Goal: Task Accomplishment & Management: Use online tool/utility

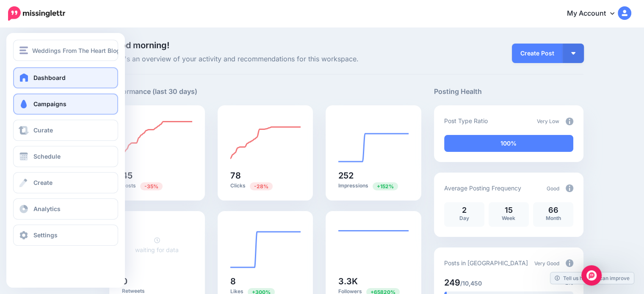
click at [24, 102] on span at bounding box center [23, 104] width 11 height 8
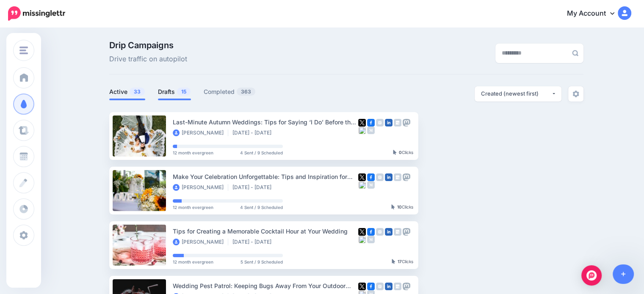
click at [173, 92] on link "Drafts 15" at bounding box center [174, 92] width 33 height 10
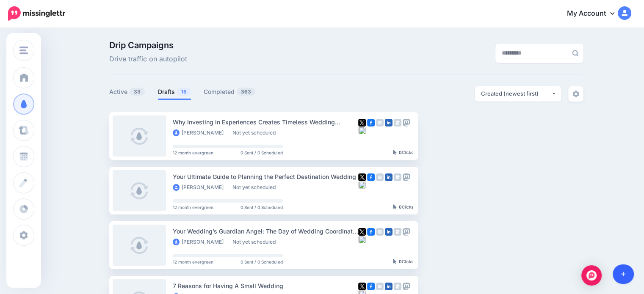
click at [621, 273] on icon at bounding box center [623, 274] width 5 height 6
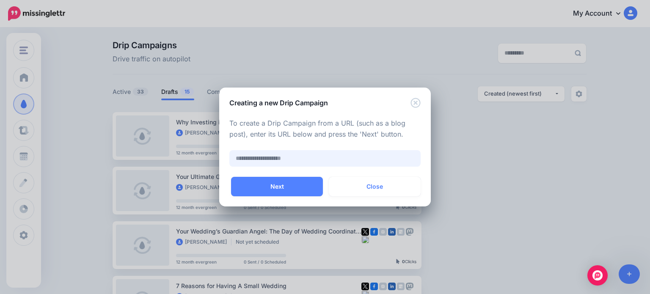
paste input "**********"
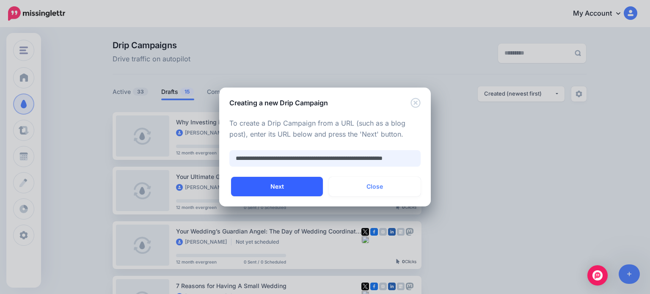
type input "**********"
click at [272, 189] on button "Next" at bounding box center [277, 186] width 92 height 19
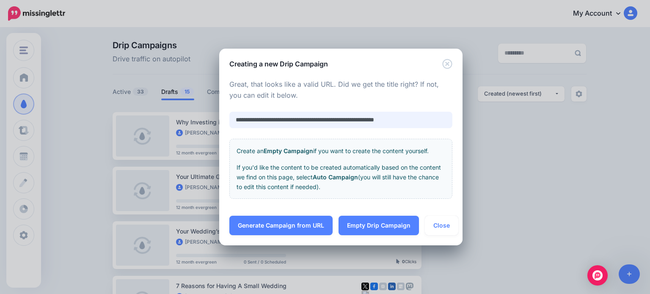
scroll to position [0, 0]
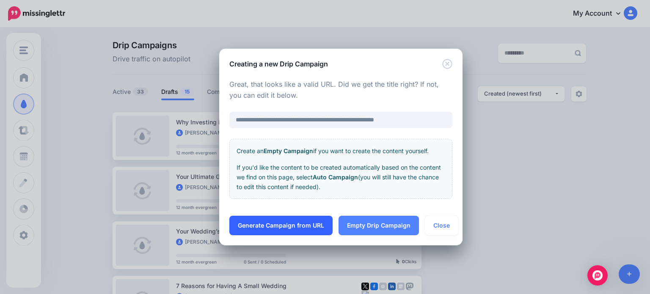
click at [279, 223] on link "Generate Campaign from URL" at bounding box center [280, 225] width 103 height 19
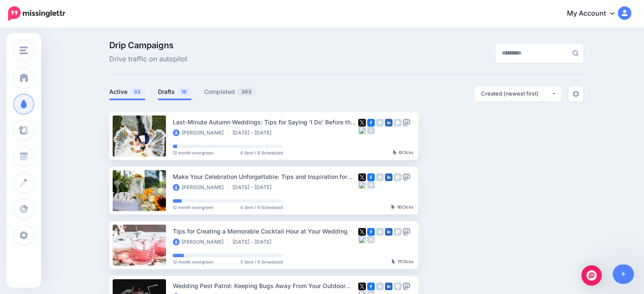
click at [180, 91] on span "16" at bounding box center [184, 92] width 14 height 8
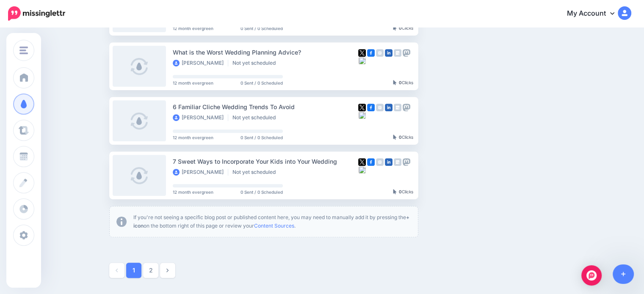
scroll to position [466, 0]
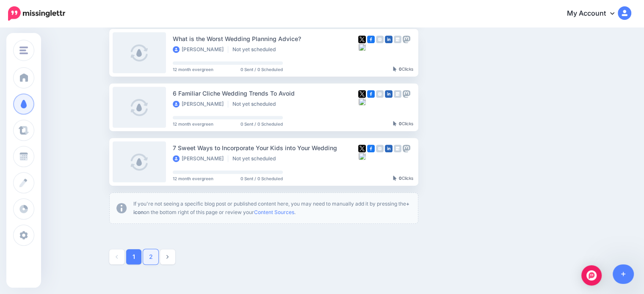
click at [153, 256] on link "2" at bounding box center [150, 256] width 15 height 15
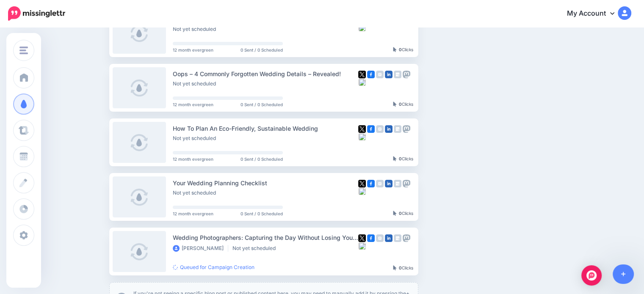
scroll to position [200, 0]
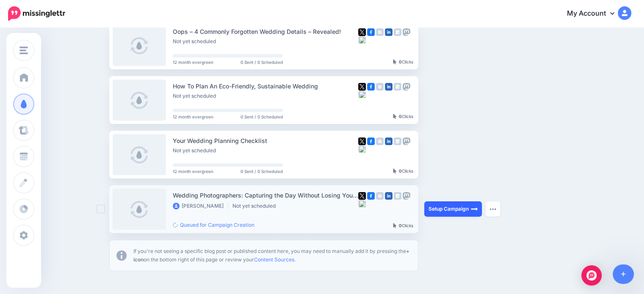
click at [457, 206] on link "Setup Campaign" at bounding box center [453, 208] width 58 height 15
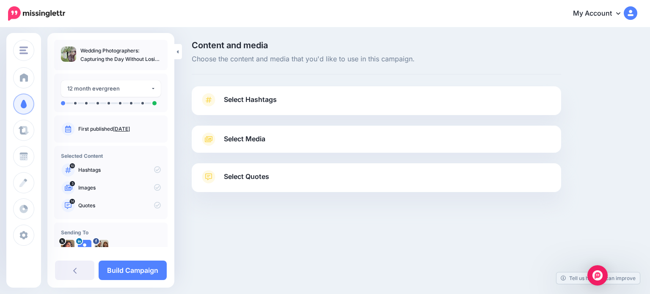
click at [303, 99] on link "Select Hashtags" at bounding box center [376, 104] width 353 height 22
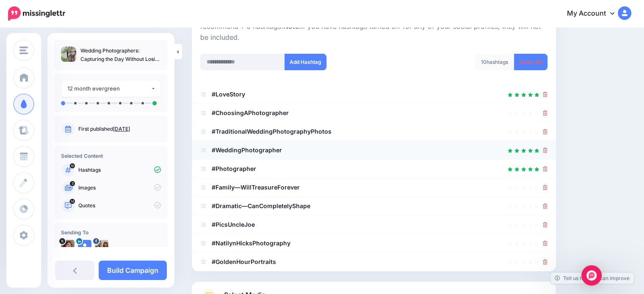
scroll to position [127, 0]
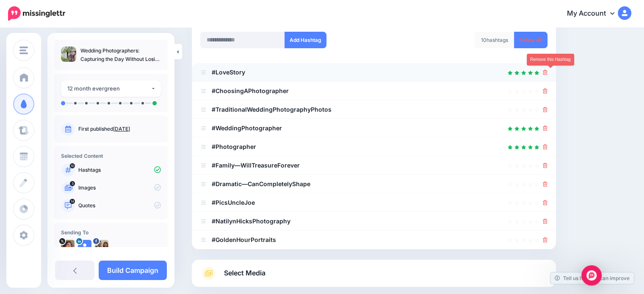
click at [547, 73] on icon at bounding box center [545, 72] width 5 height 5
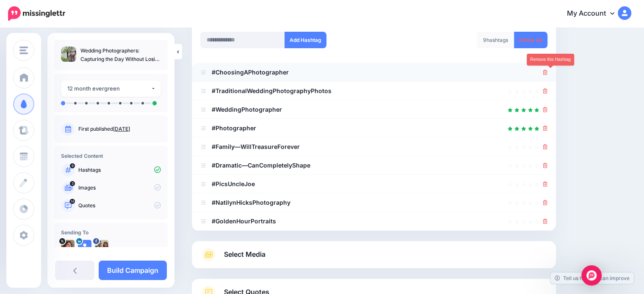
click at [547, 74] on icon at bounding box center [545, 72] width 5 height 5
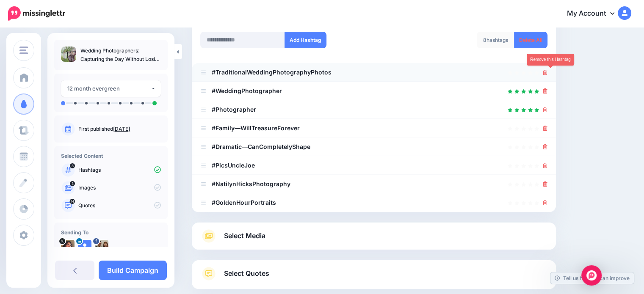
click at [547, 72] on icon at bounding box center [545, 72] width 5 height 5
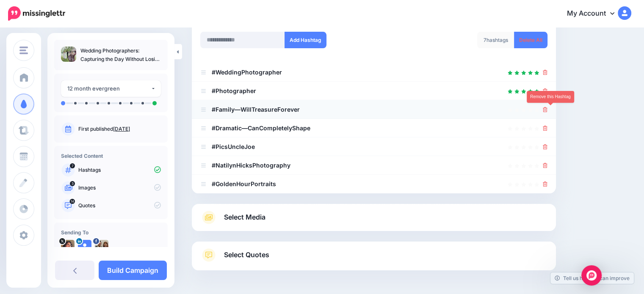
click at [547, 108] on icon at bounding box center [545, 109] width 5 height 5
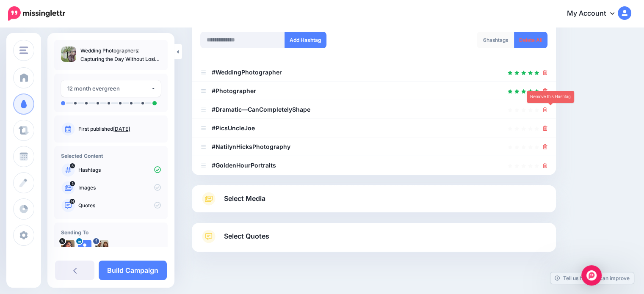
click at [547, 108] on icon at bounding box center [545, 109] width 5 height 5
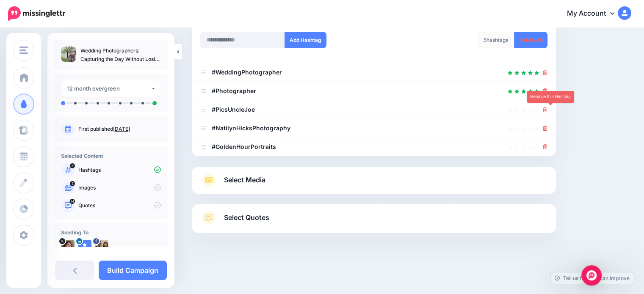
click at [547, 108] on icon at bounding box center [545, 109] width 5 height 5
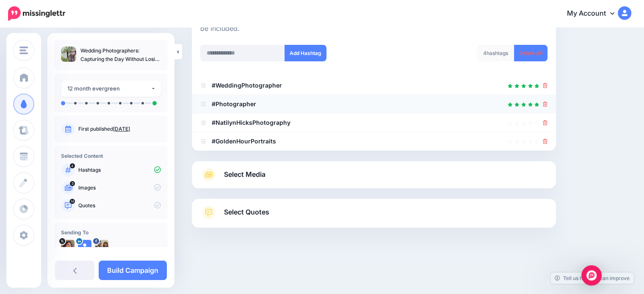
click at [547, 108] on div at bounding box center [545, 104] width 5 height 10
click at [547, 123] on icon at bounding box center [545, 122] width 5 height 5
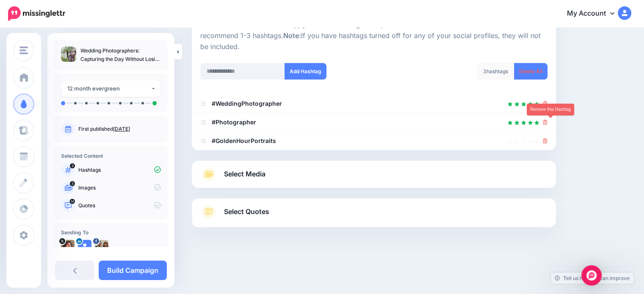
scroll to position [95, 0]
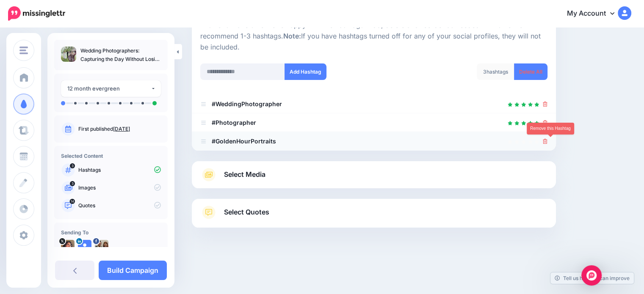
click at [547, 141] on icon at bounding box center [545, 141] width 5 height 5
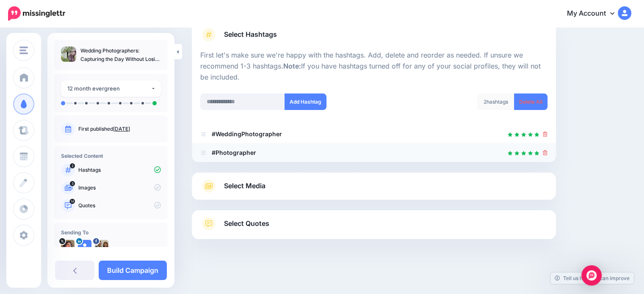
scroll to position [65, 0]
click at [335, 188] on link "Select Media" at bounding box center [373, 187] width 347 height 14
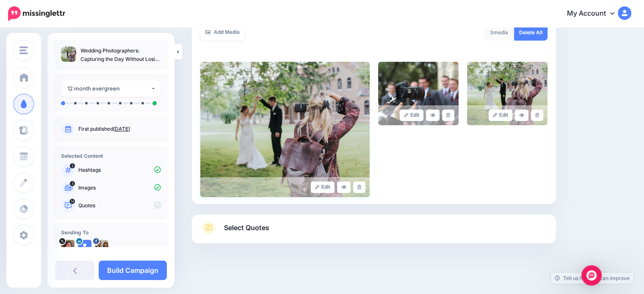
scroll to position [163, 0]
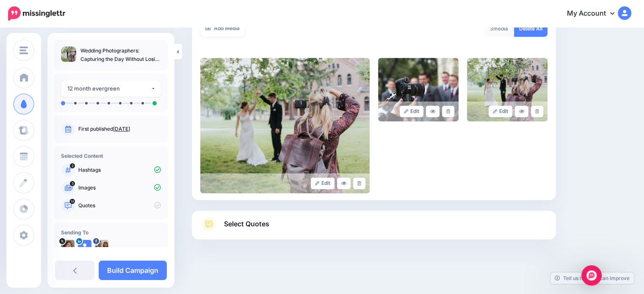
click at [270, 220] on link "Select Quotes" at bounding box center [373, 229] width 347 height 22
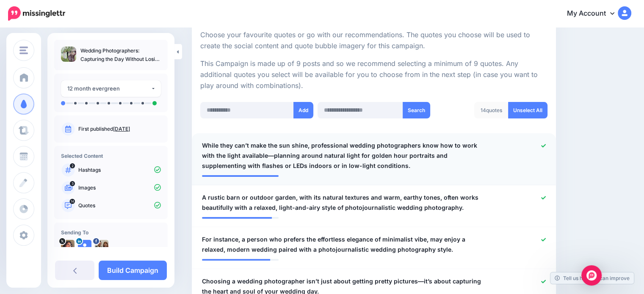
scroll to position [162, 0]
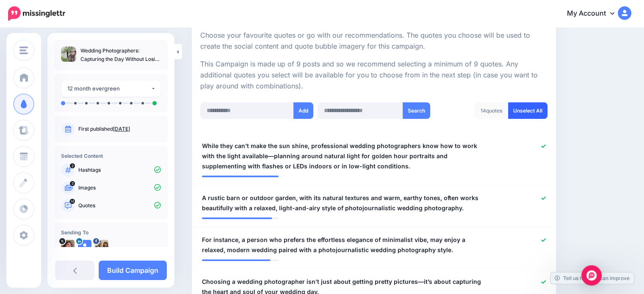
click at [532, 110] on link "Unselect All" at bounding box center [527, 110] width 39 height 17
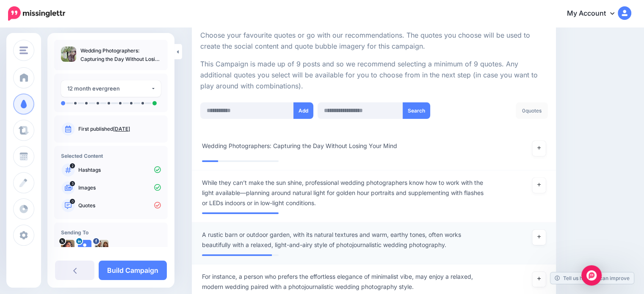
scroll to position [295, 0]
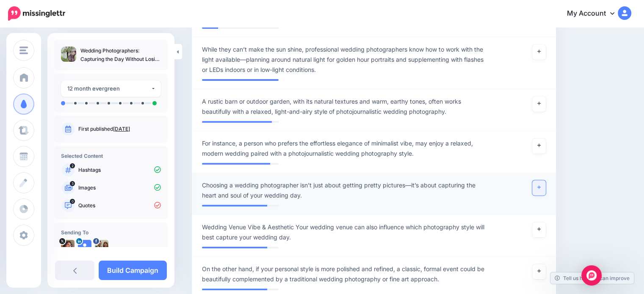
click at [540, 185] on icon at bounding box center [538, 187] width 3 height 5
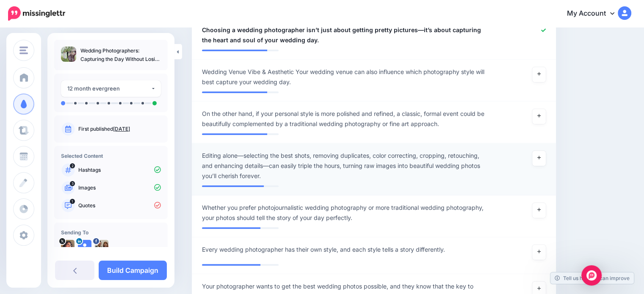
scroll to position [465, 0]
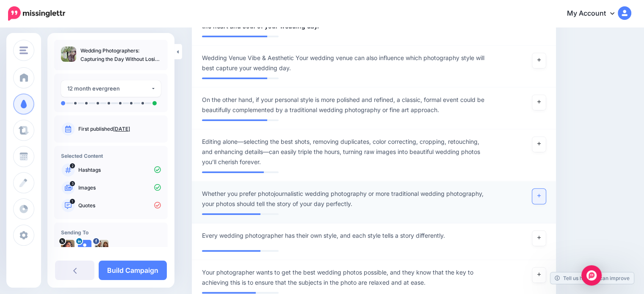
click at [540, 195] on icon at bounding box center [538, 195] width 3 height 5
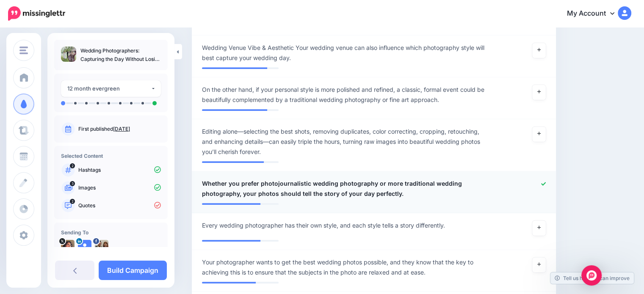
scroll to position [507, 0]
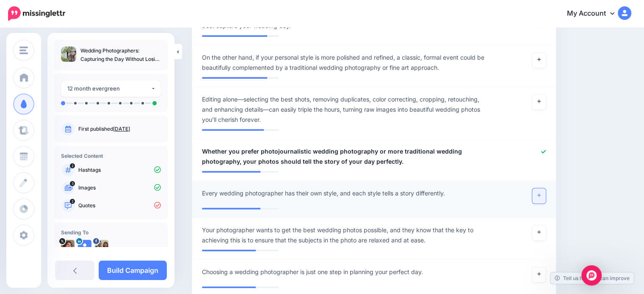
click at [545, 193] on link at bounding box center [539, 195] width 14 height 15
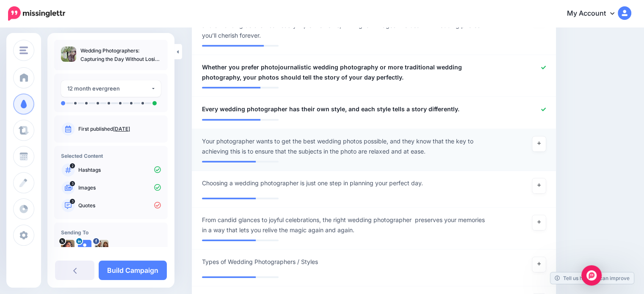
scroll to position [592, 0]
click at [540, 142] on icon at bounding box center [538, 142] width 3 height 3
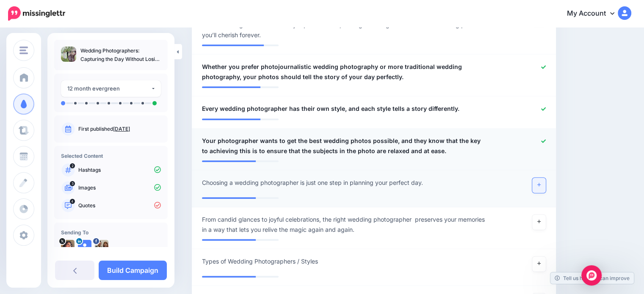
click at [545, 182] on link at bounding box center [539, 185] width 14 height 15
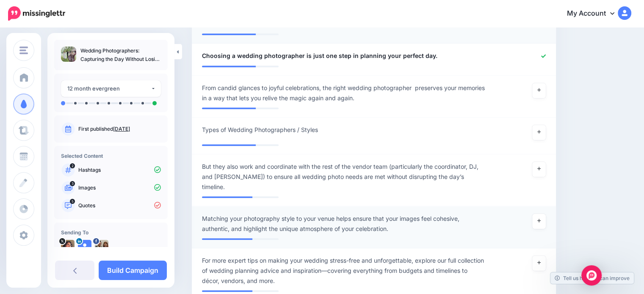
scroll to position [761, 0]
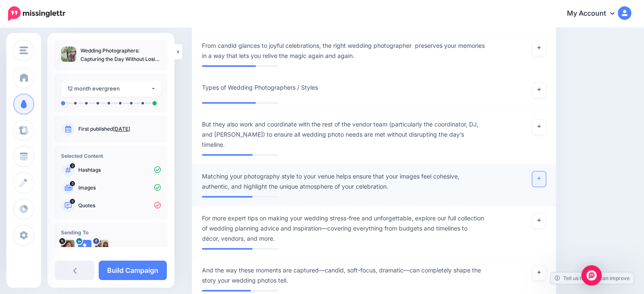
click at [540, 176] on icon at bounding box center [538, 178] width 3 height 5
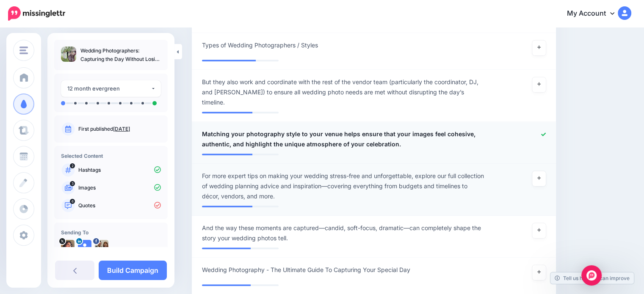
scroll to position [846, 0]
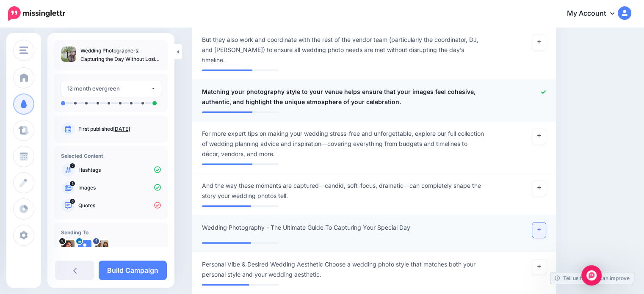
click at [540, 227] on icon at bounding box center [538, 229] width 3 height 5
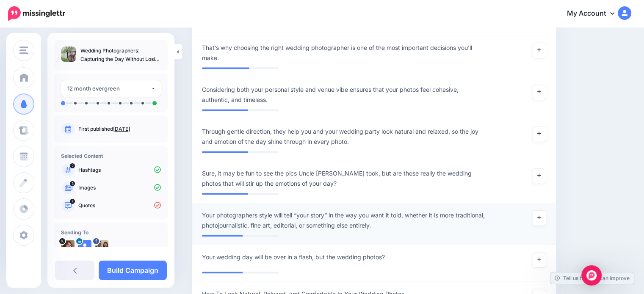
scroll to position [1142, 0]
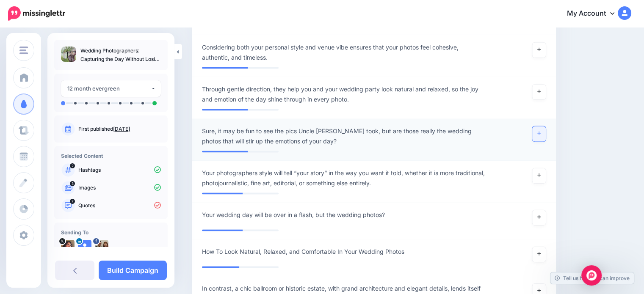
click at [540, 131] on icon at bounding box center [538, 133] width 3 height 5
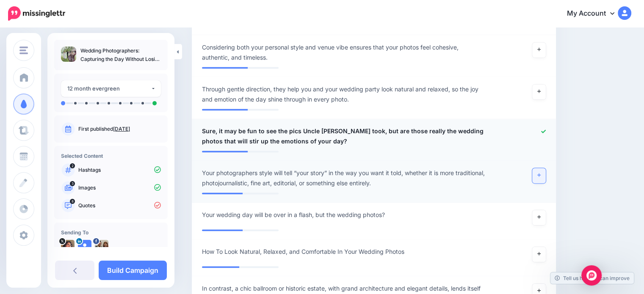
click at [540, 173] on icon at bounding box center [538, 175] width 3 height 5
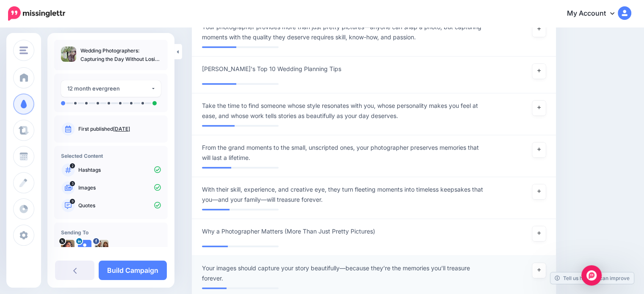
scroll to position [1692, 0]
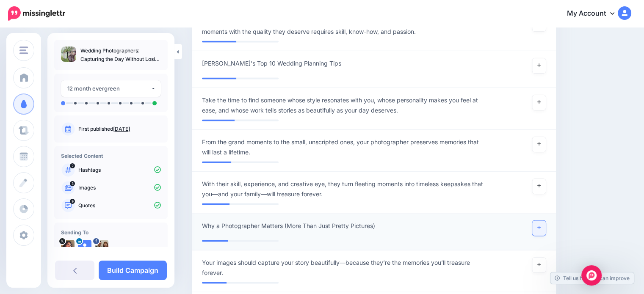
click at [540, 226] on icon at bounding box center [538, 228] width 3 height 5
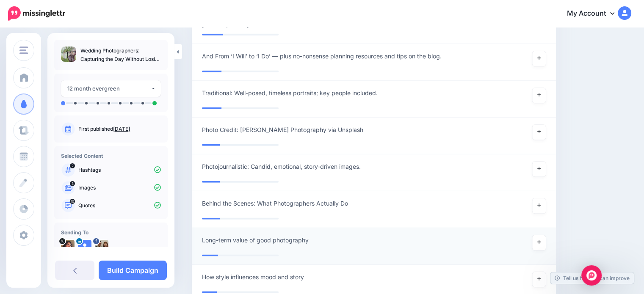
scroll to position [1988, 0]
click at [137, 266] on link "Build Campaign" at bounding box center [133, 270] width 68 height 19
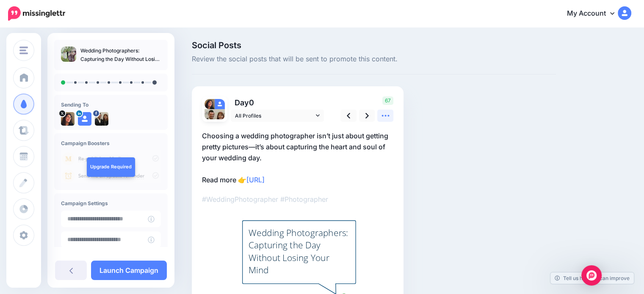
click at [387, 115] on icon at bounding box center [385, 115] width 9 height 9
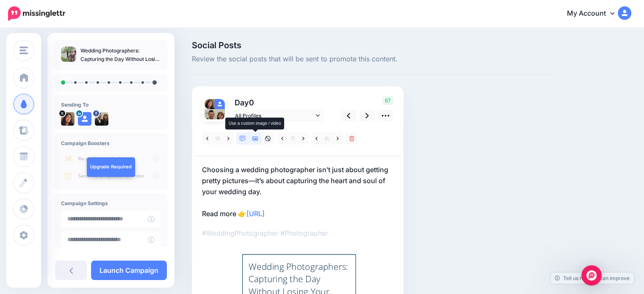
click at [254, 137] on icon at bounding box center [255, 139] width 6 height 6
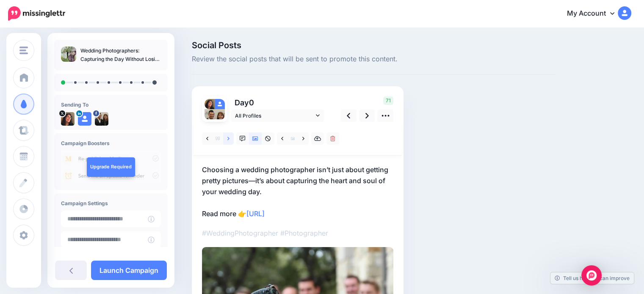
click at [227, 138] on icon at bounding box center [228, 139] width 2 height 6
click at [229, 138] on icon at bounding box center [228, 138] width 2 height 3
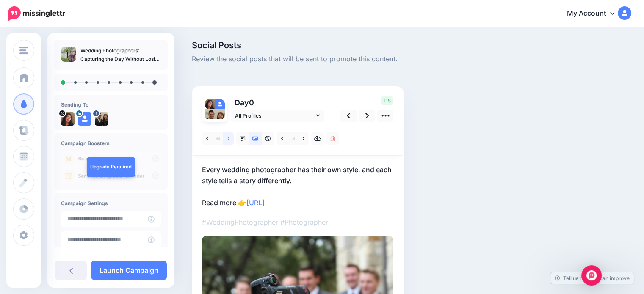
click at [229, 138] on icon at bounding box center [228, 138] width 2 height 3
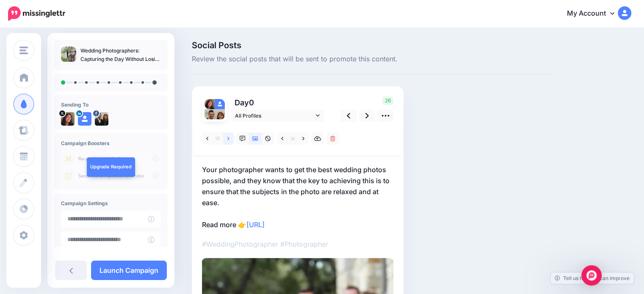
click at [229, 138] on icon at bounding box center [228, 138] width 2 height 3
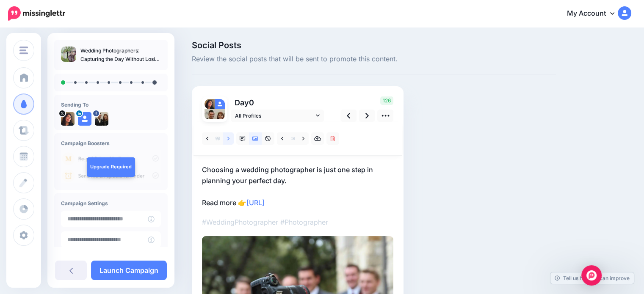
click at [229, 138] on icon at bounding box center [228, 138] width 2 height 3
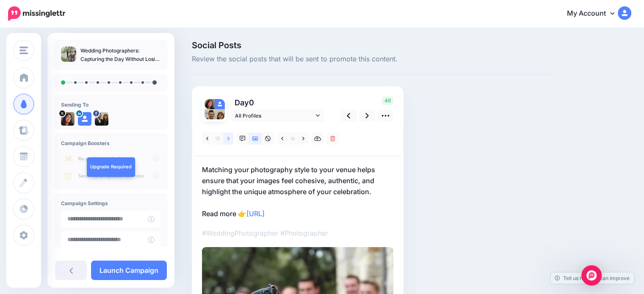
click at [229, 138] on icon at bounding box center [228, 138] width 2 height 3
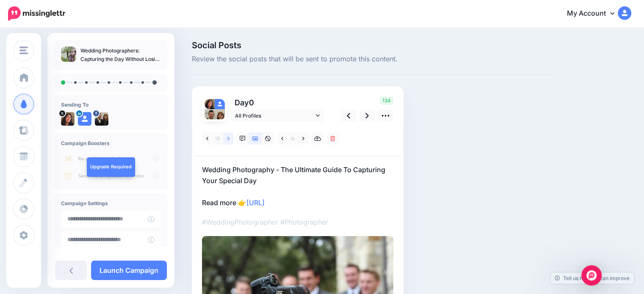
click at [229, 138] on icon at bounding box center [228, 138] width 2 height 3
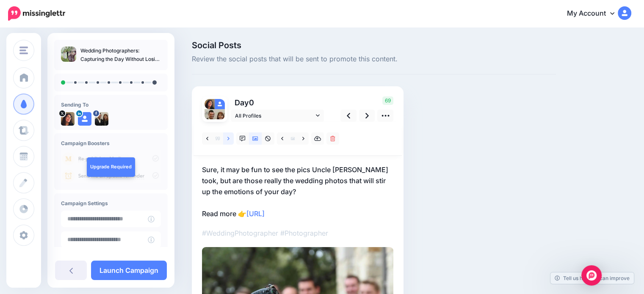
click at [229, 138] on icon at bounding box center [228, 138] width 2 height 3
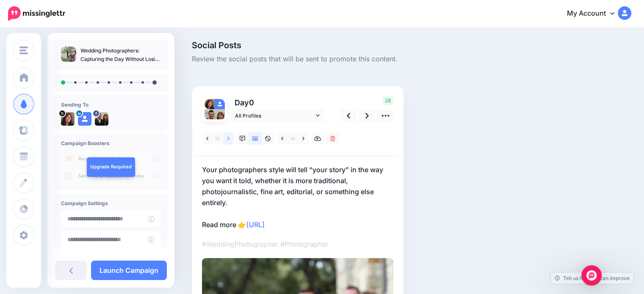
click at [229, 138] on icon at bounding box center [228, 138] width 2 height 3
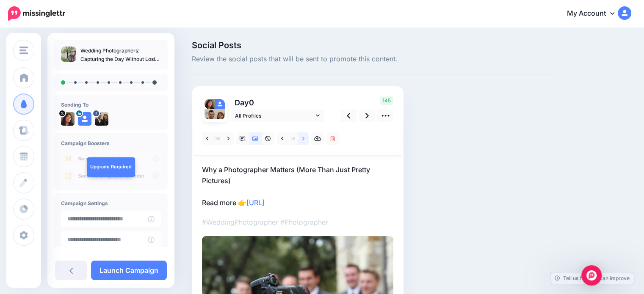
click at [302, 137] on icon at bounding box center [303, 139] width 2 height 6
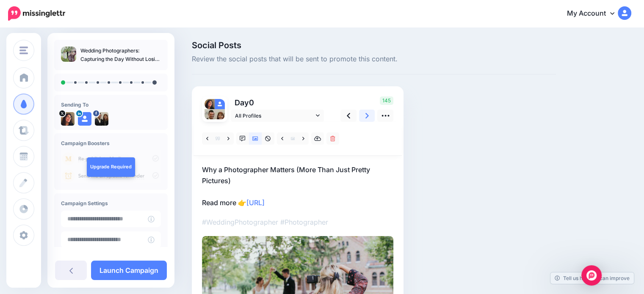
click at [366, 113] on icon at bounding box center [366, 116] width 3 height 6
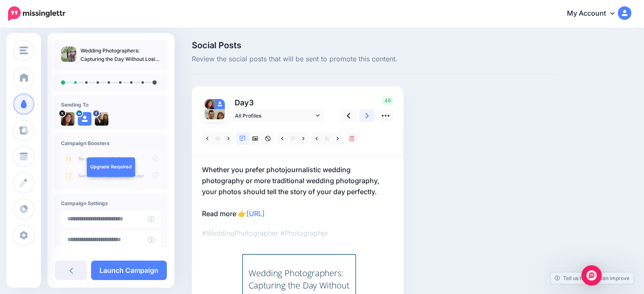
click at [369, 114] on link at bounding box center [367, 116] width 16 height 12
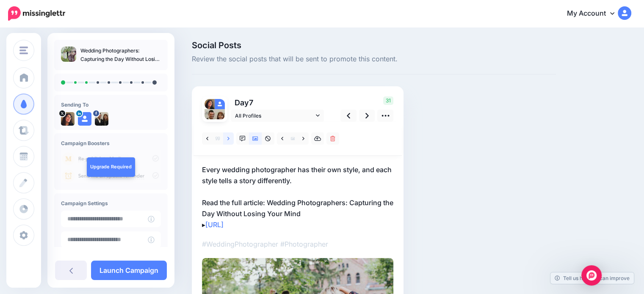
click at [227, 138] on icon at bounding box center [228, 139] width 2 height 6
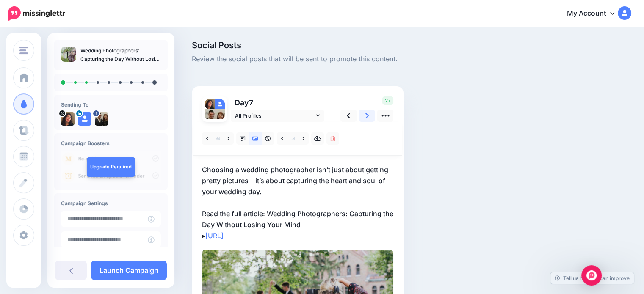
click at [366, 114] on icon at bounding box center [366, 115] width 3 height 9
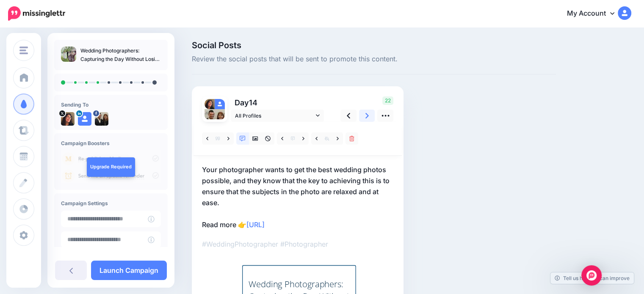
click at [366, 115] on icon at bounding box center [366, 115] width 3 height 9
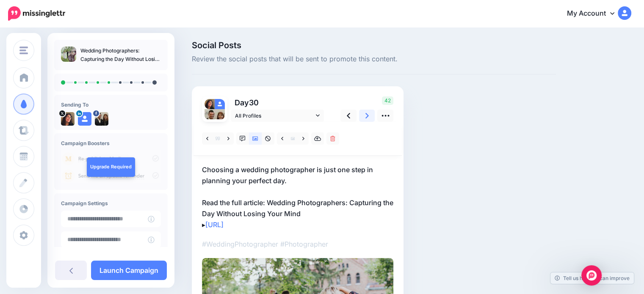
click at [366, 115] on icon at bounding box center [366, 115] width 3 height 9
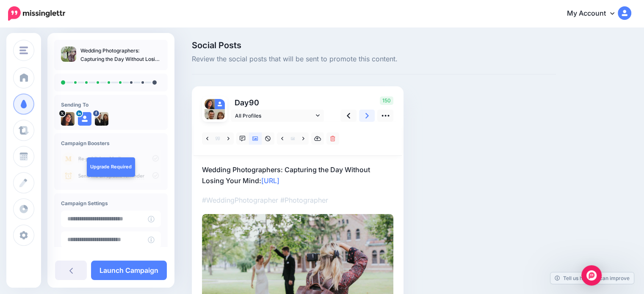
click at [366, 115] on icon at bounding box center [366, 115] width 3 height 9
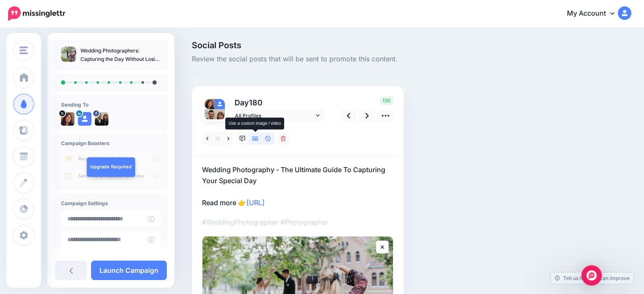
click at [253, 137] on icon at bounding box center [255, 139] width 6 height 6
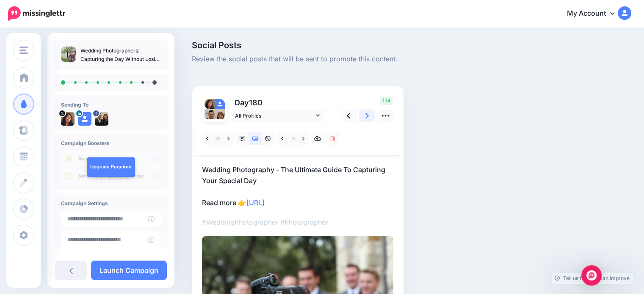
click at [365, 113] on icon at bounding box center [366, 115] width 3 height 9
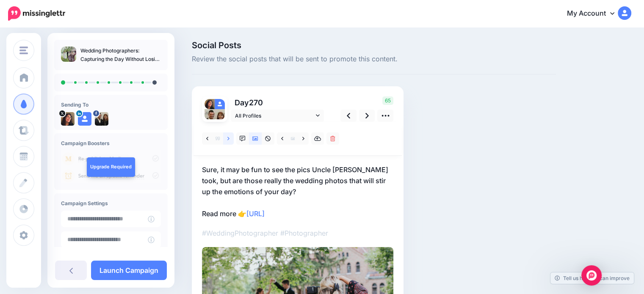
click at [225, 138] on link at bounding box center [228, 138] width 11 height 12
click at [366, 116] on icon at bounding box center [366, 115] width 3 height 9
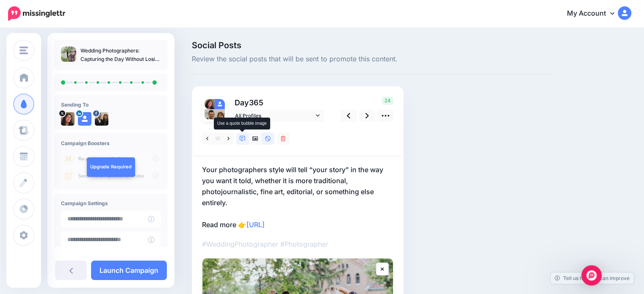
click at [242, 138] on icon at bounding box center [243, 139] width 6 height 6
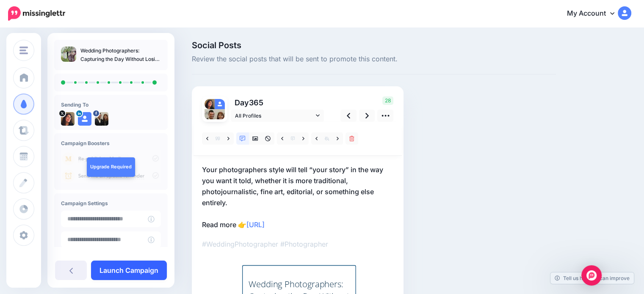
click at [132, 268] on link "Launch Campaign" at bounding box center [129, 270] width 76 height 19
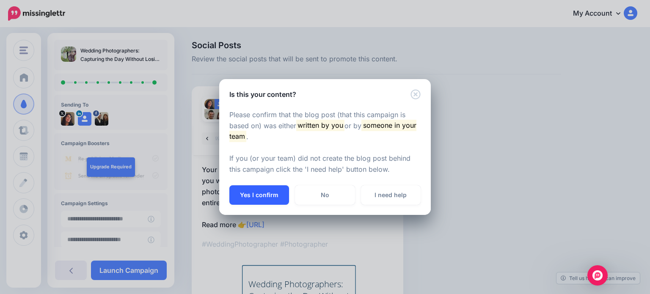
click at [262, 193] on button "Yes I confirm" at bounding box center [259, 194] width 60 height 19
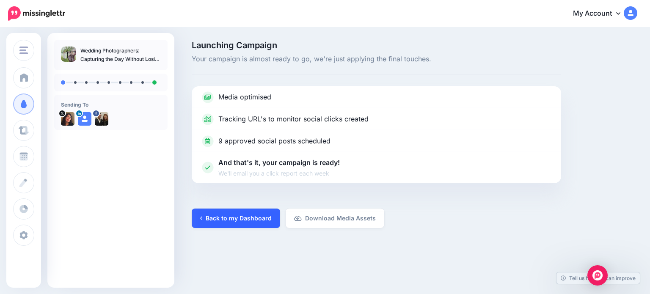
click at [230, 217] on link "Back to my Dashboard" at bounding box center [236, 218] width 88 height 19
